Goal: Browse casually

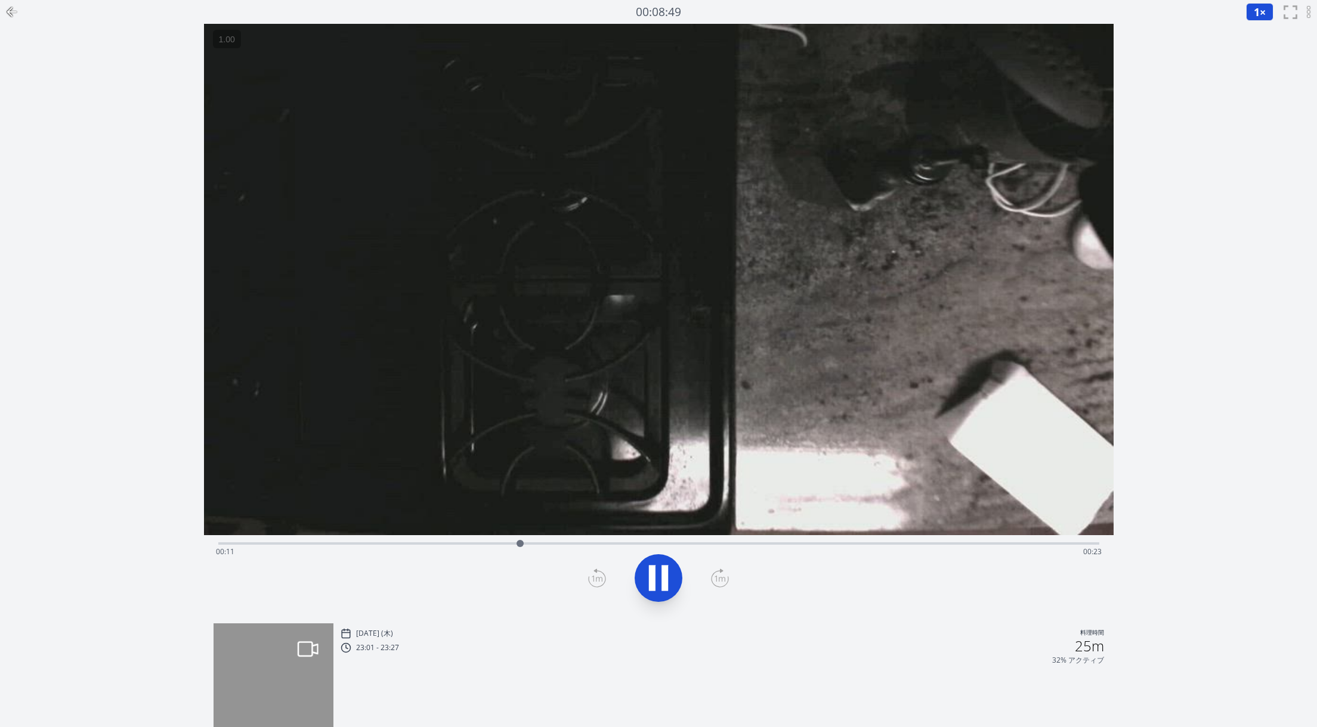
click at [673, 578] on icon at bounding box center [658, 578] width 33 height 33
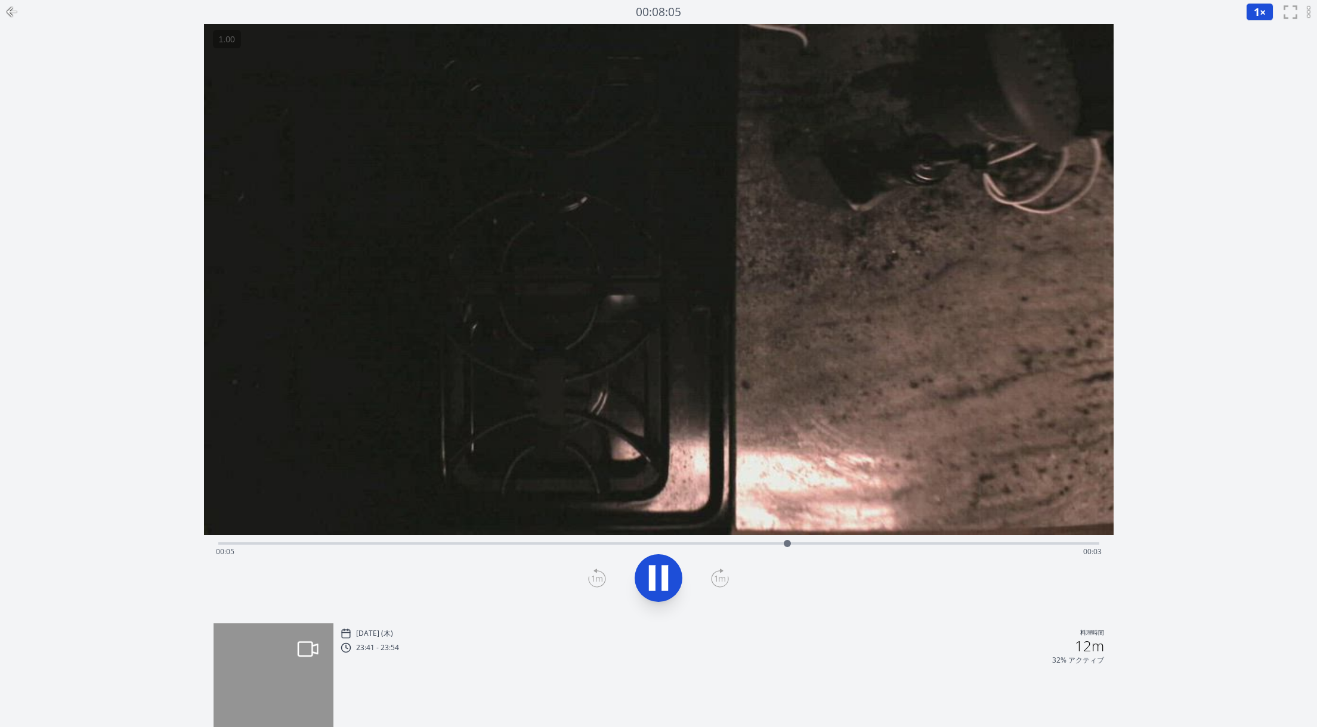
click at [656, 575] on icon at bounding box center [658, 578] width 33 height 33
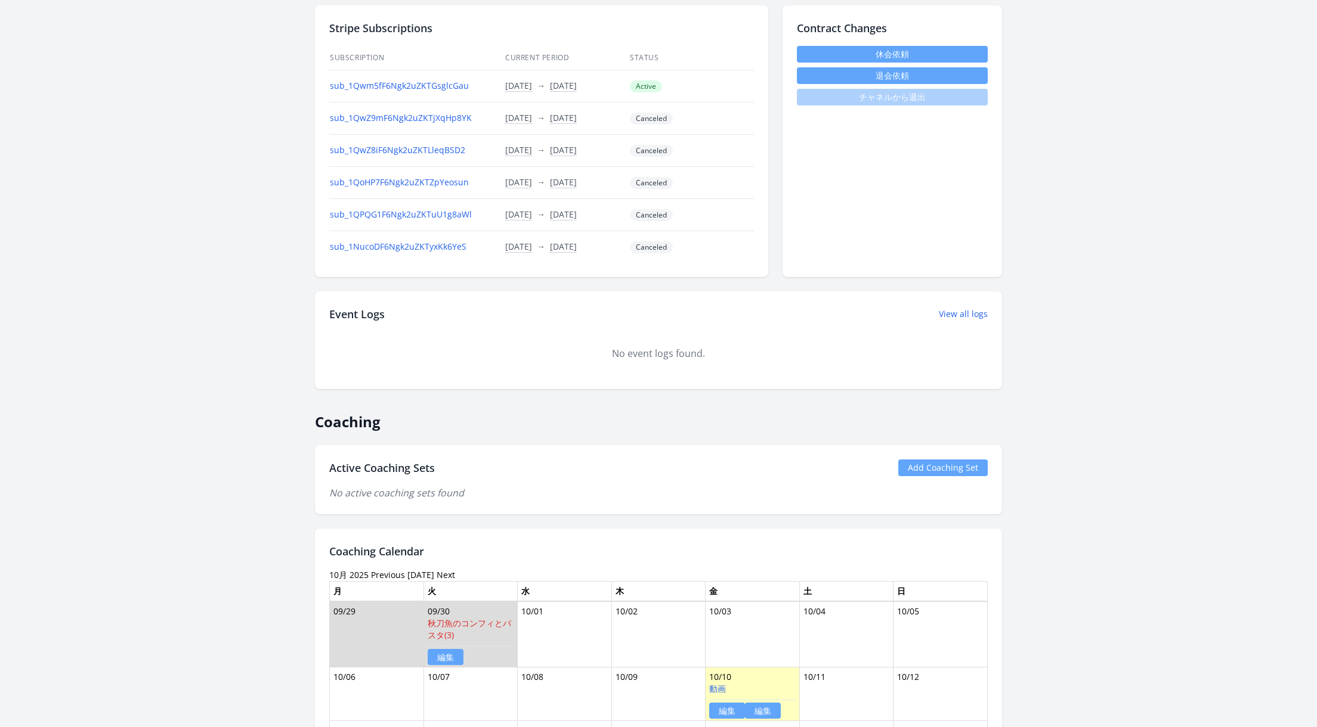
scroll to position [679, 0]
